Goal: Browse casually: Explore the website without a specific task or goal

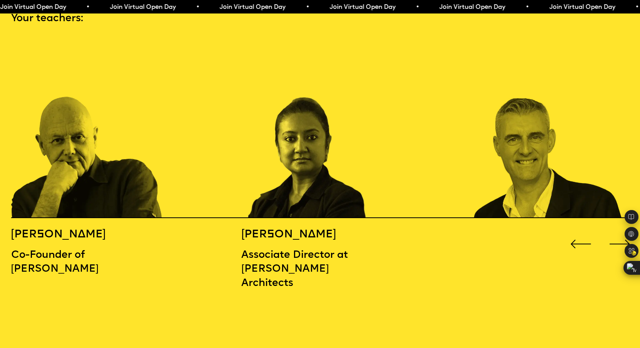
scroll to position [970, 0]
click at [615, 231] on div "Next slide" at bounding box center [621, 244] width 26 height 26
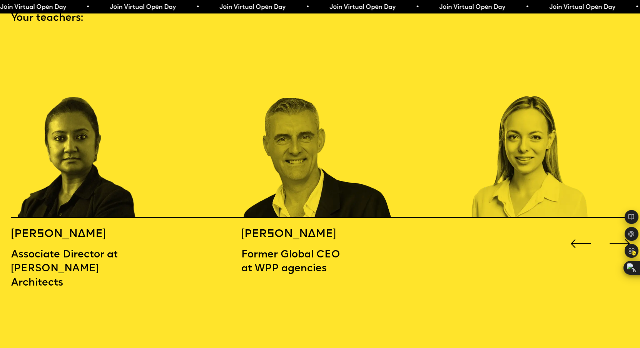
click at [610, 231] on div "Next slide" at bounding box center [621, 244] width 26 height 26
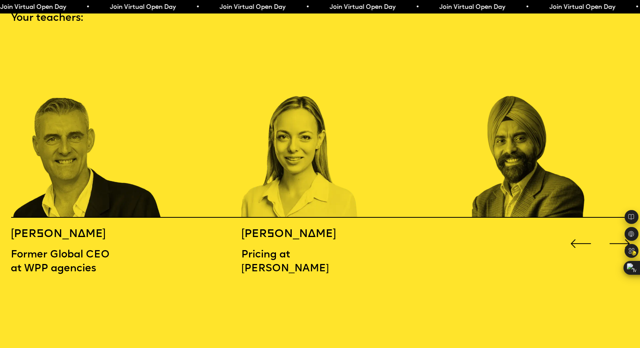
click at [610, 231] on div "Next slide" at bounding box center [621, 244] width 26 height 26
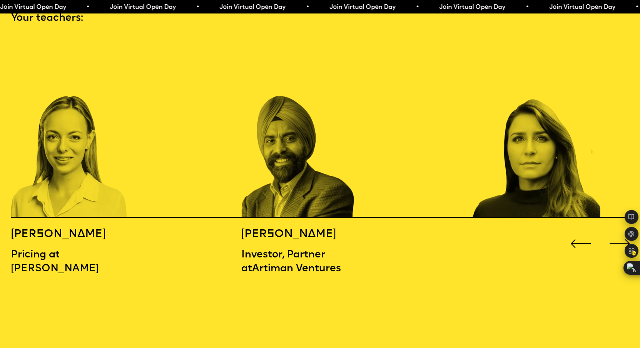
click at [610, 231] on div "Next slide" at bounding box center [621, 244] width 26 height 26
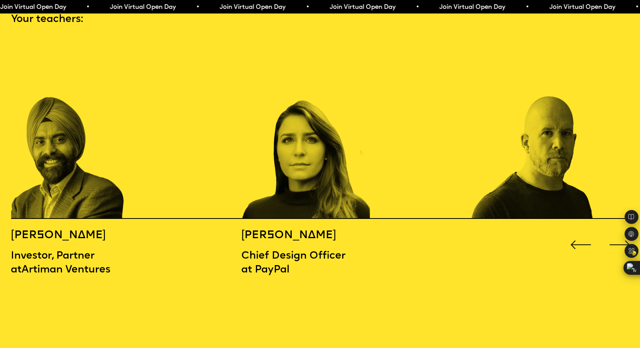
scroll to position [970, 0]
click at [611, 232] on div "Next slide" at bounding box center [621, 245] width 26 height 26
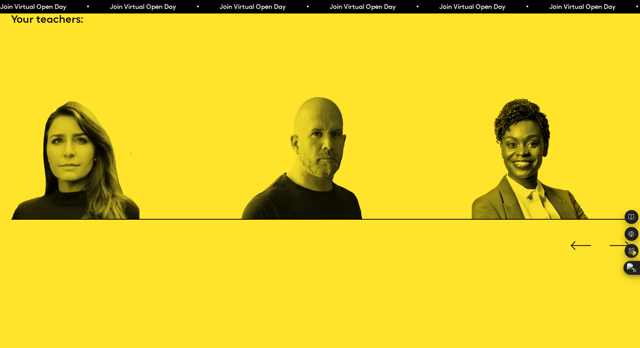
scroll to position [967, 0]
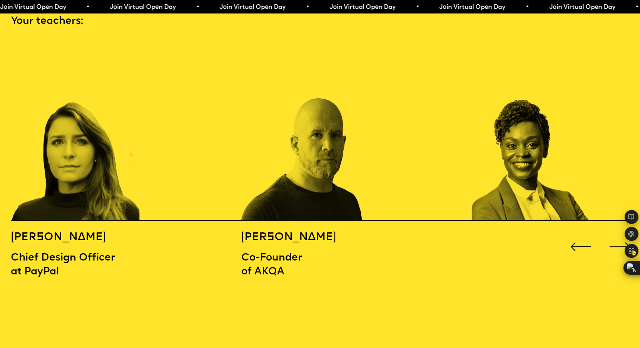
click at [610, 234] on div "Next slide" at bounding box center [621, 247] width 26 height 26
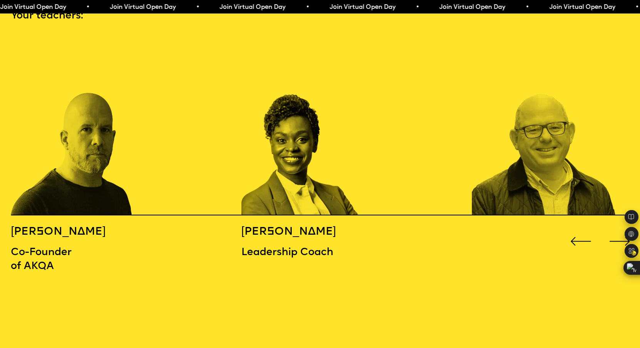
click at [610, 232] on div "Next slide" at bounding box center [621, 241] width 26 height 26
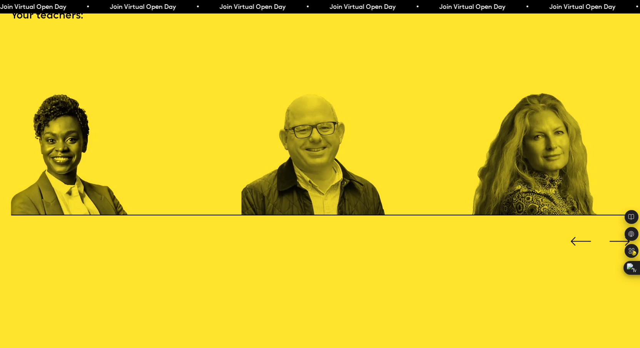
scroll to position [971, 0]
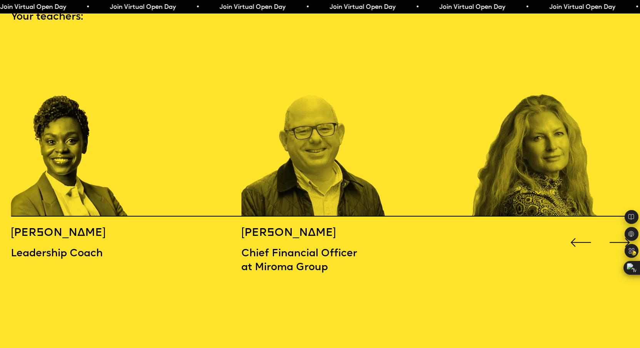
click at [610, 232] on div "Next slide" at bounding box center [621, 243] width 26 height 26
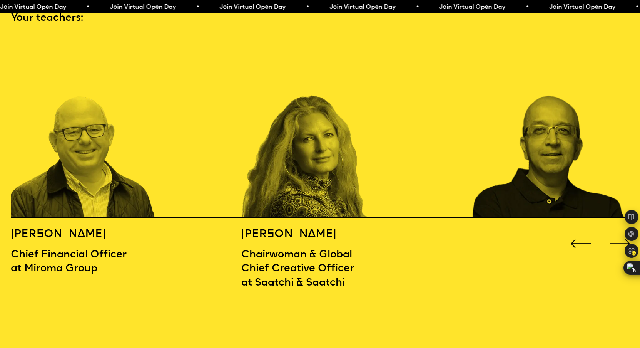
scroll to position [967, 0]
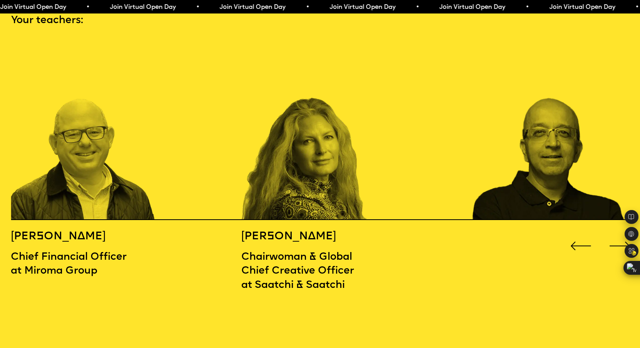
click at [610, 233] on div "Next slide" at bounding box center [621, 246] width 26 height 26
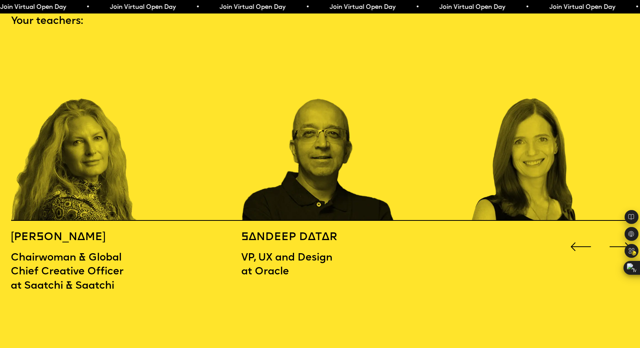
click at [610, 234] on div "Next slide" at bounding box center [621, 247] width 26 height 26
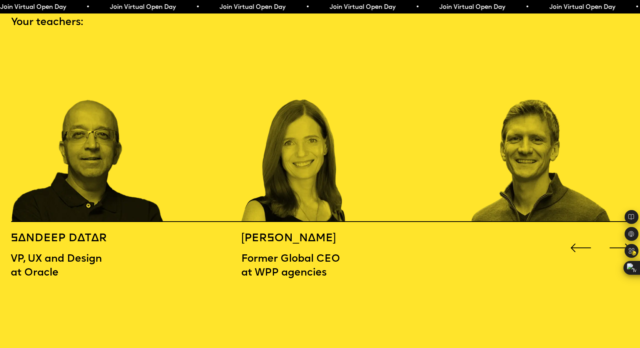
click at [610, 235] on div "Next slide" at bounding box center [621, 248] width 26 height 26
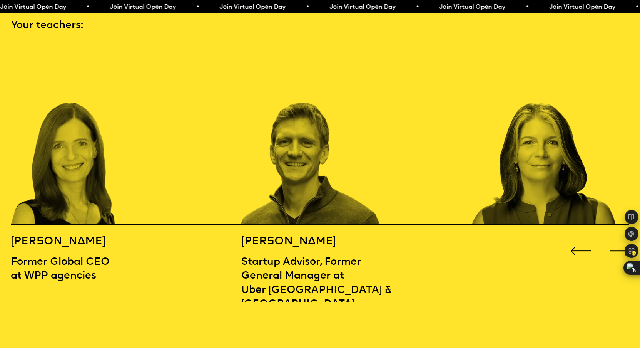
click at [610, 238] on div "Next slide" at bounding box center [621, 251] width 26 height 26
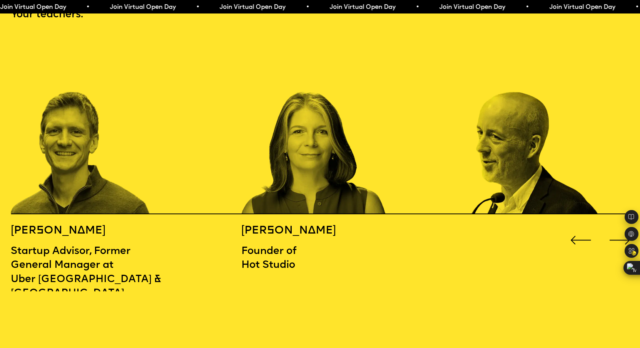
scroll to position [975, 0]
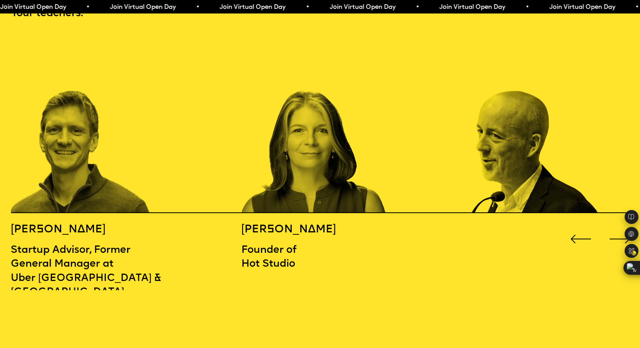
click at [615, 226] on div "Next slide" at bounding box center [621, 239] width 26 height 26
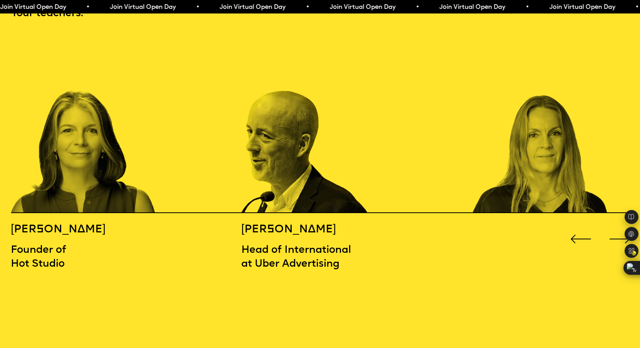
scroll to position [973, 0]
